Goal: Navigation & Orientation: Find specific page/section

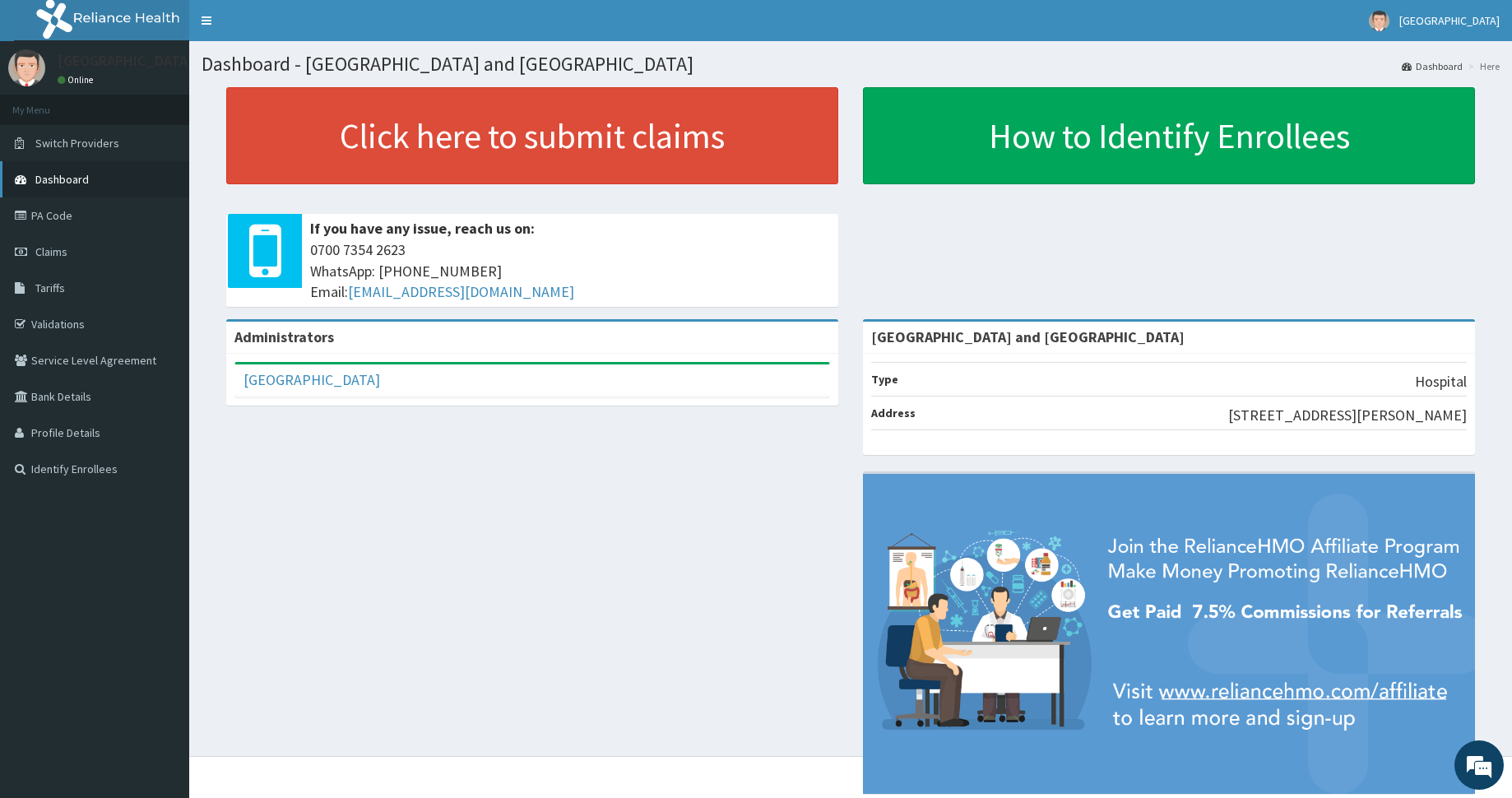
click at [63, 174] on span "Dashboard" at bounding box center [62, 179] width 54 height 15
